Goal: Information Seeking & Learning: Learn about a topic

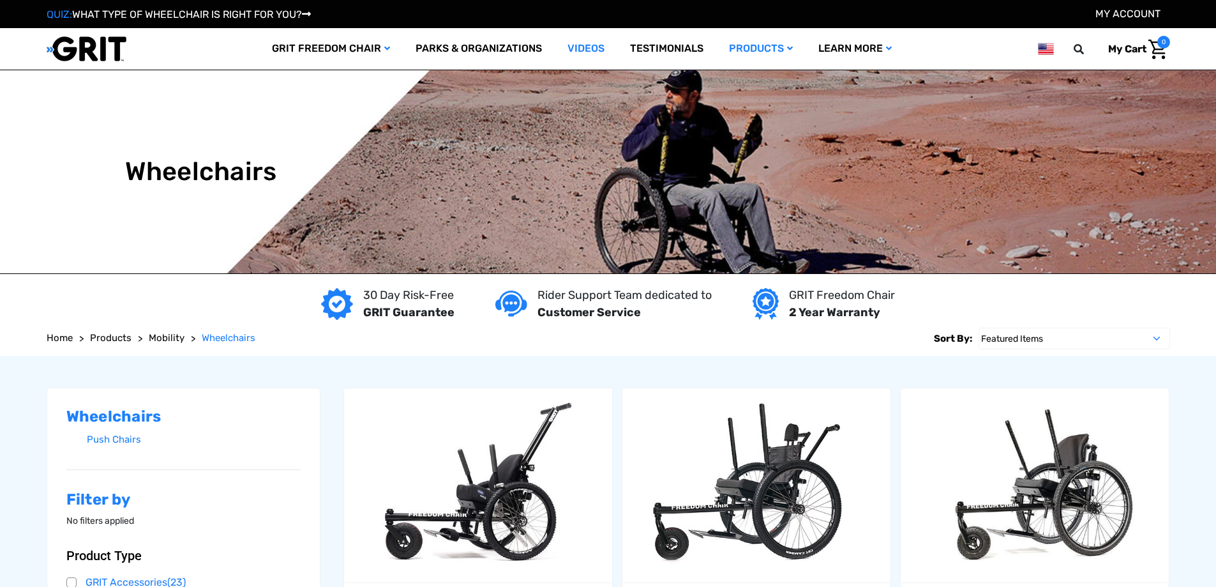
click at [589, 47] on link "Videos" at bounding box center [586, 48] width 63 height 41
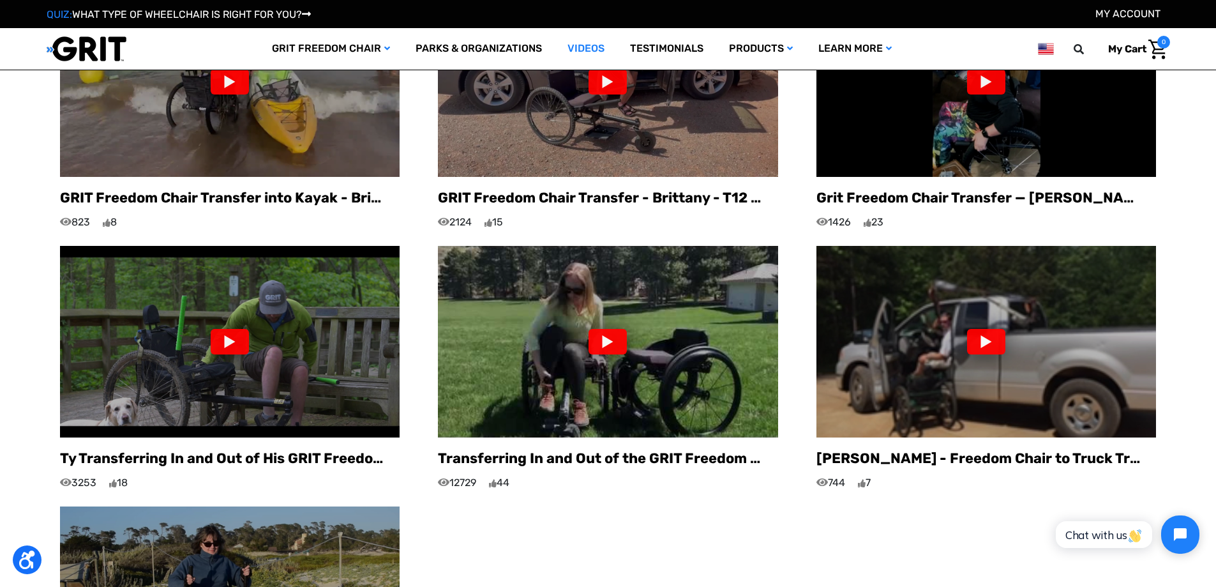
scroll to position [899, 0]
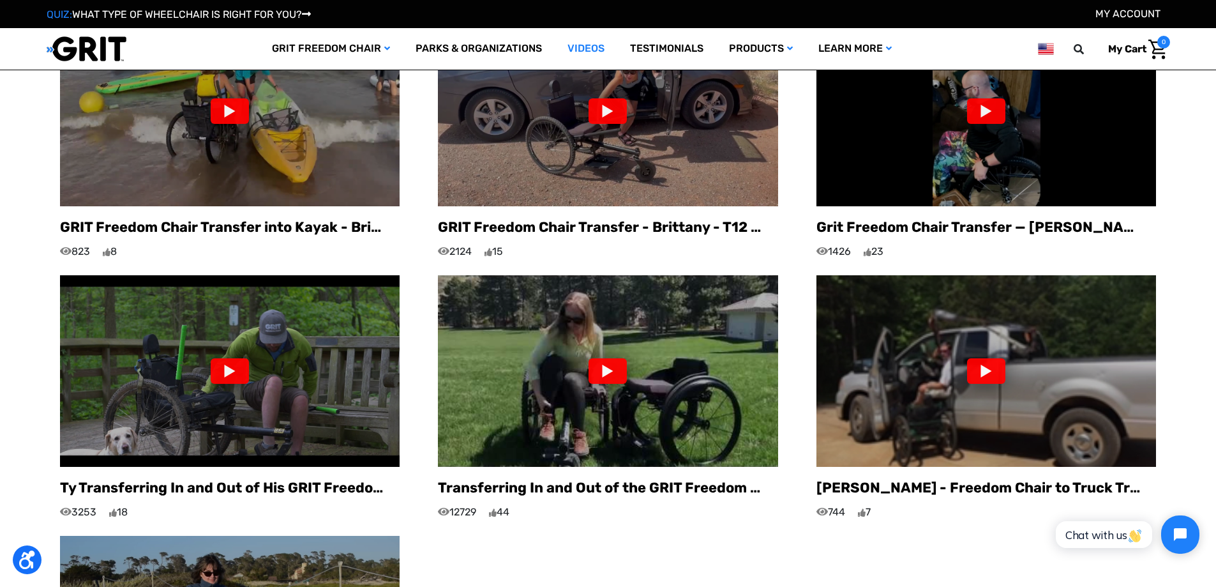
click at [234, 358] on div at bounding box center [230, 371] width 38 height 26
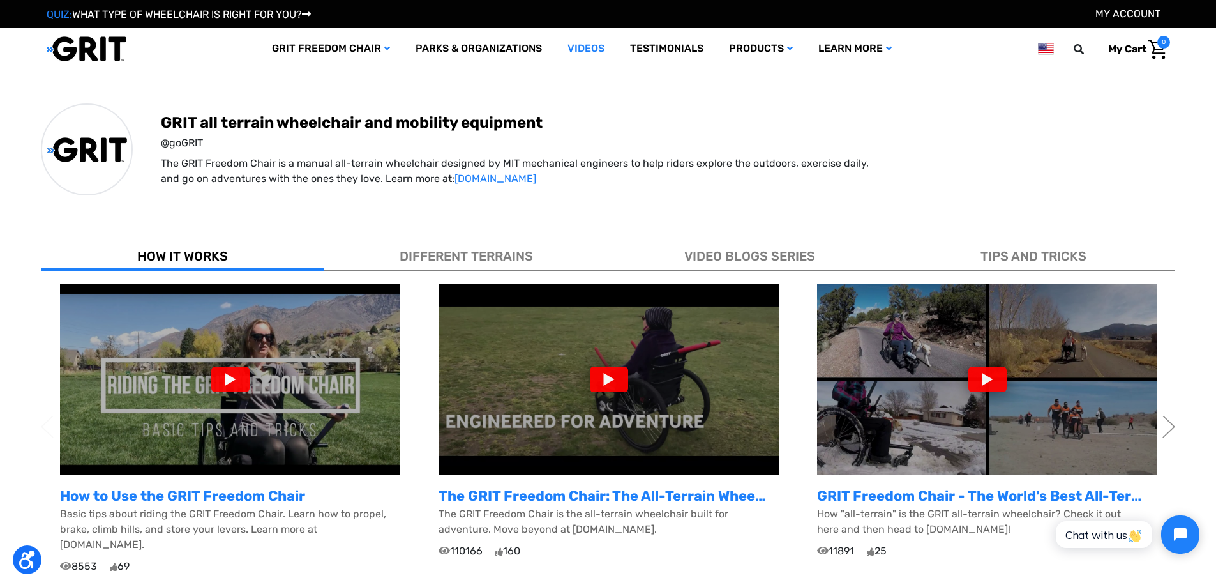
scroll to position [133, 0]
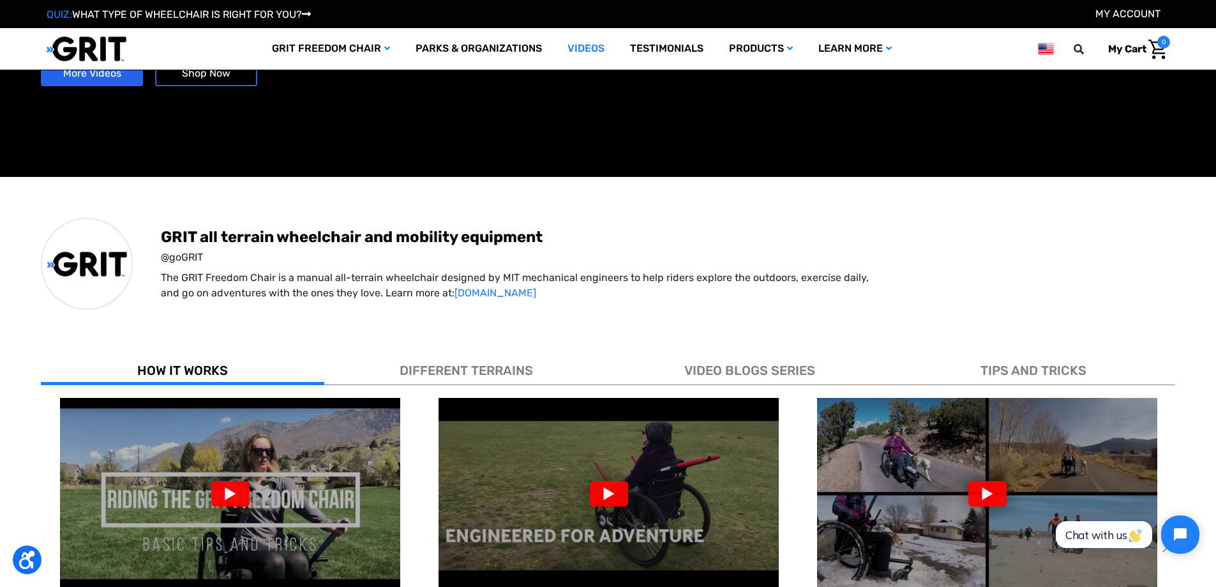
click at [475, 364] on span "DIFFERENT TERRAINS" at bounding box center [466, 370] width 133 height 15
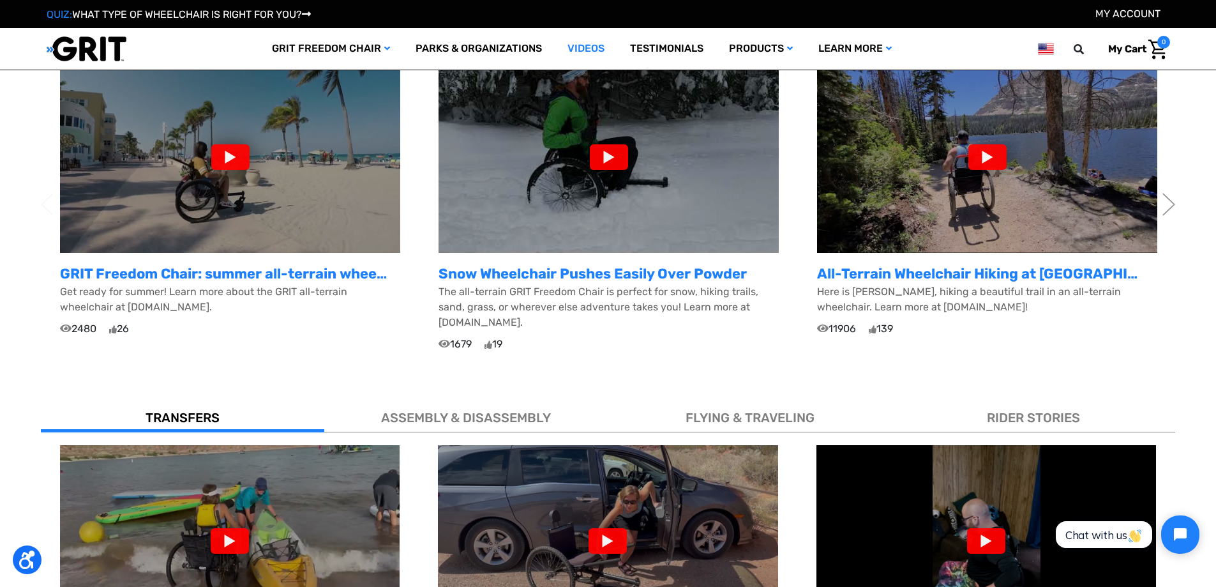
scroll to position [324, 0]
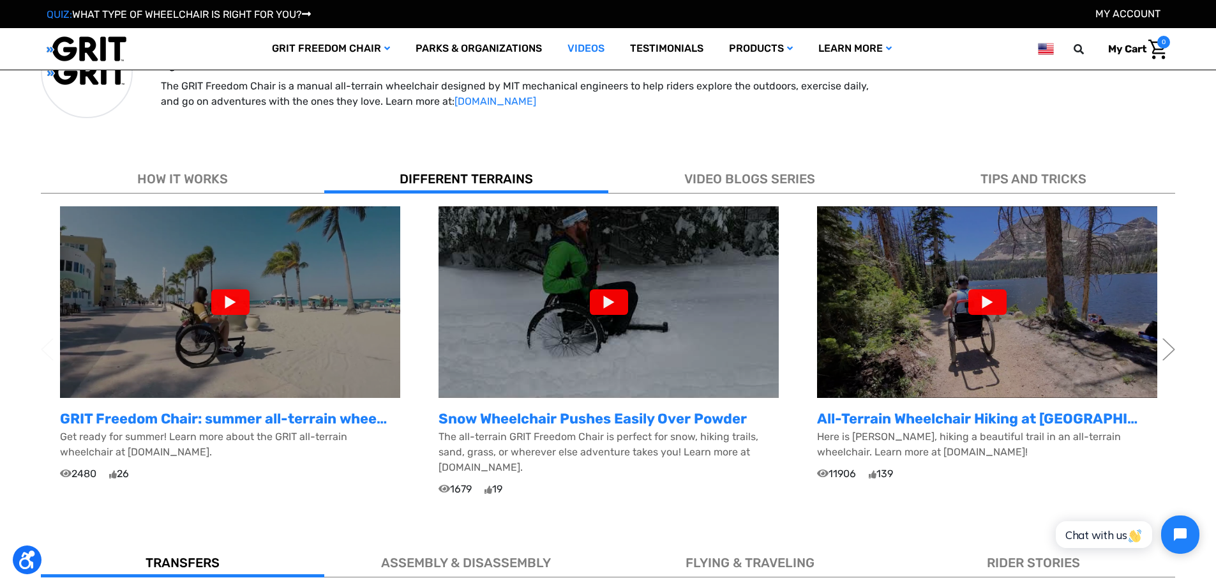
click at [990, 293] on div at bounding box center [988, 302] width 38 height 26
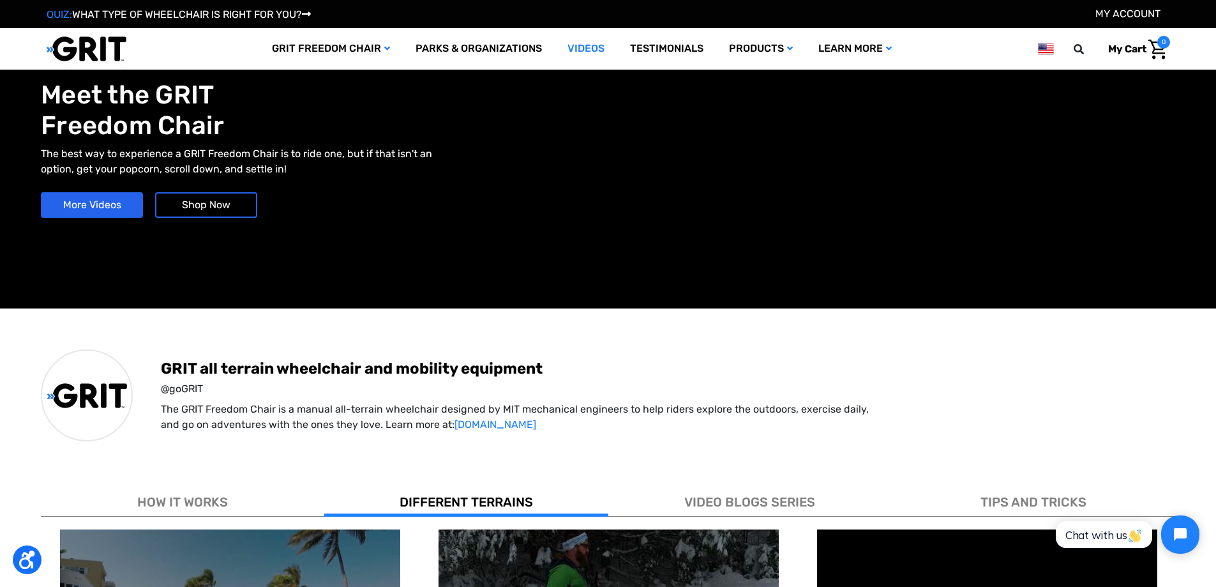
scroll to position [0, 0]
